Goal: Use online tool/utility: Utilize a website feature to perform a specific function

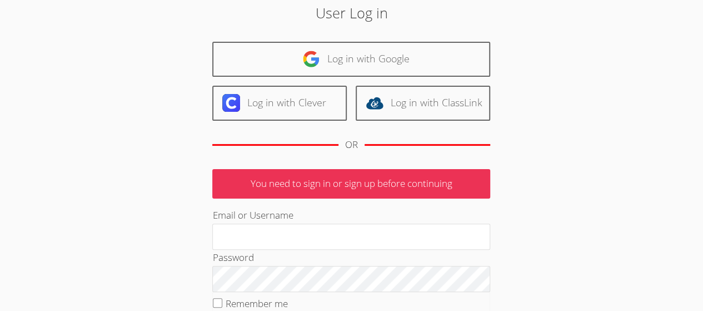
scroll to position [46, 0]
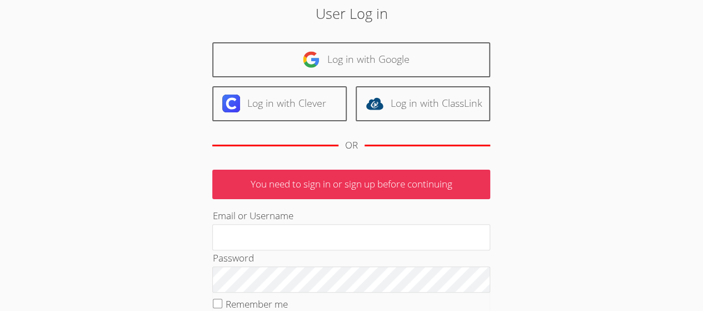
type input "aguacate2973@icloud.com"
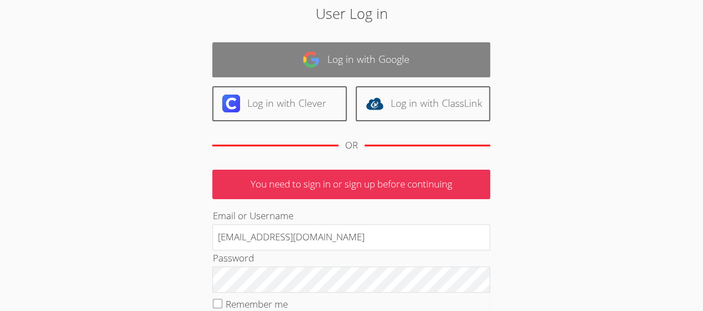
click at [299, 72] on link "Log in with Google" at bounding box center [351, 59] width 278 height 35
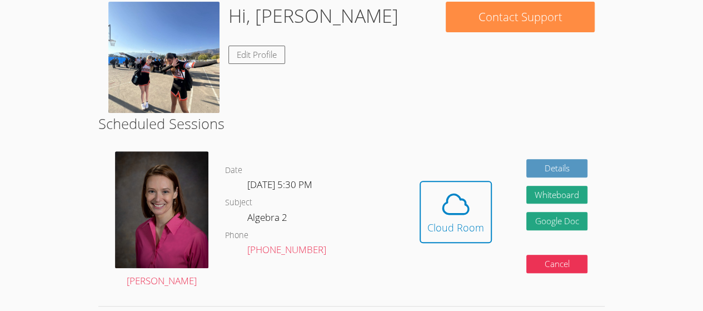
scroll to position [178, 0]
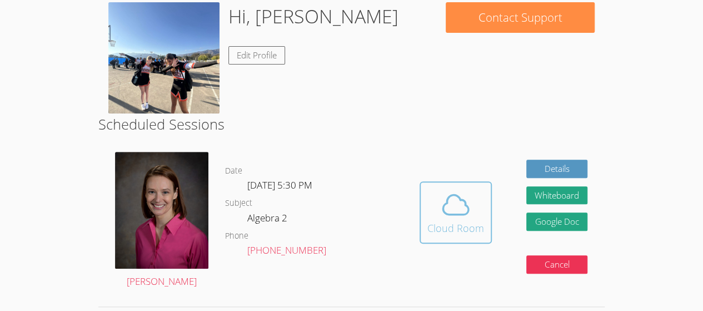
click at [469, 226] on div "Cloud Room" at bounding box center [455, 228] width 57 height 16
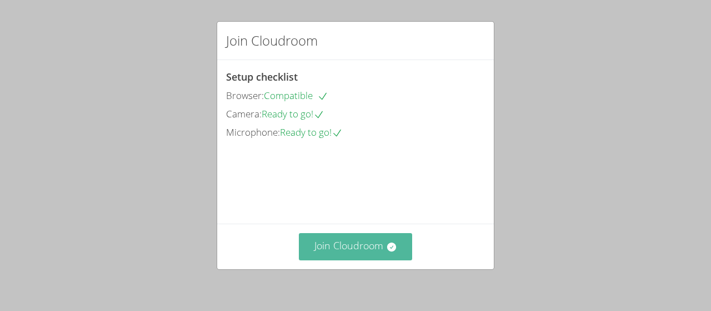
click at [352, 241] on button "Join Cloudroom" at bounding box center [356, 246] width 114 height 27
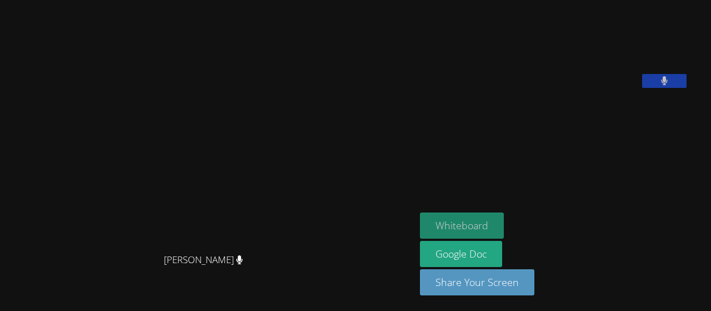
click at [472, 227] on button "Whiteboard" at bounding box center [462, 225] width 84 height 26
